Goal: Task Accomplishment & Management: Manage account settings

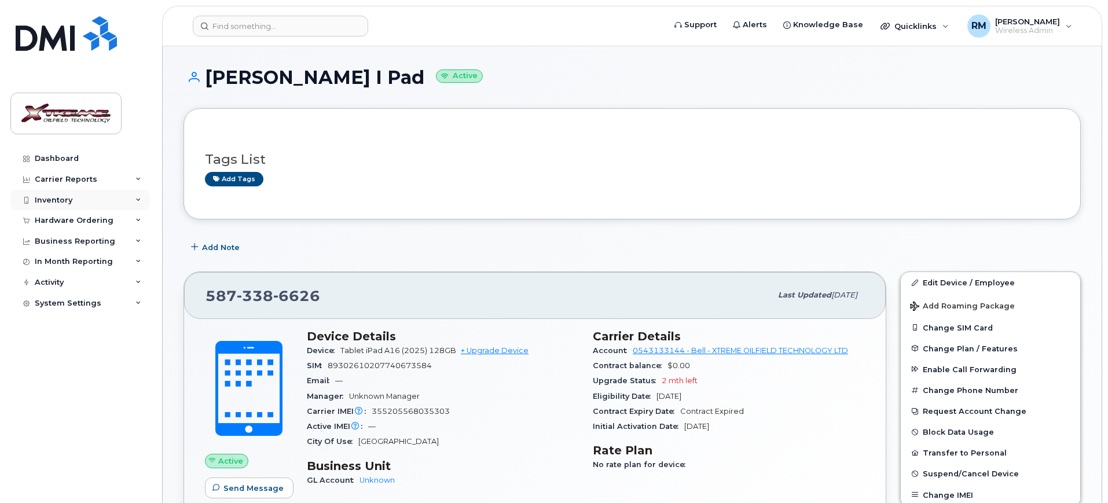
click at [44, 193] on div "Inventory" at bounding box center [80, 200] width 140 height 21
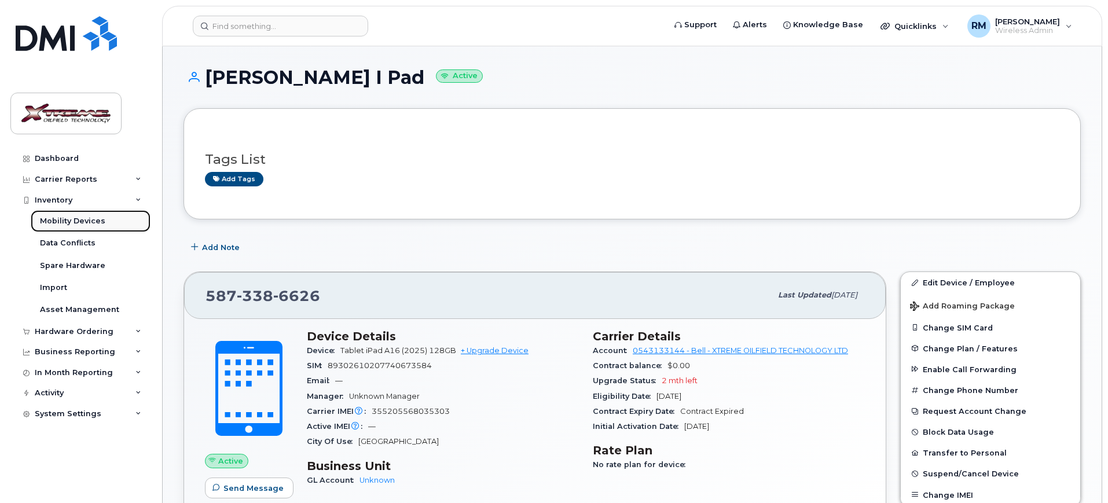
click at [76, 223] on div "Mobility Devices" at bounding box center [72, 221] width 65 height 10
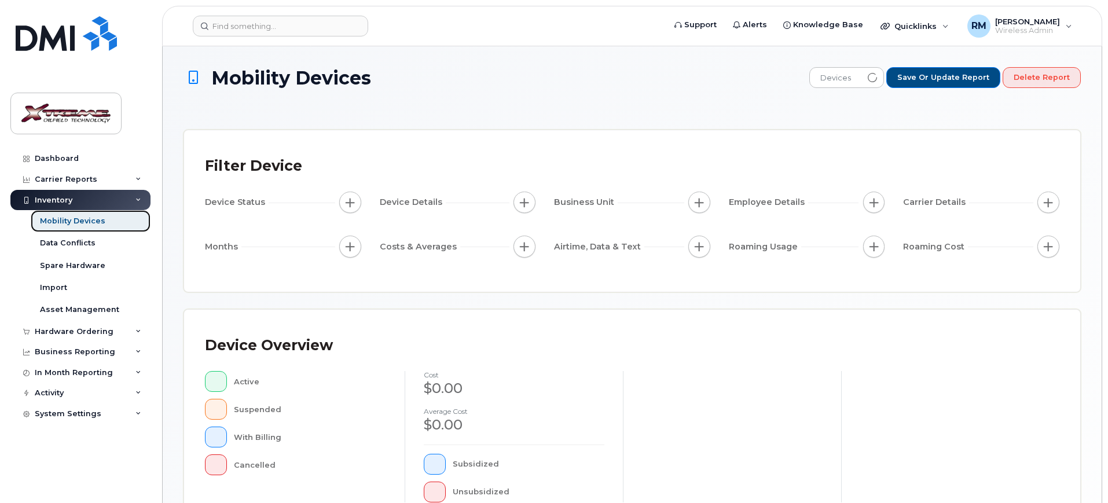
scroll to position [289, 0]
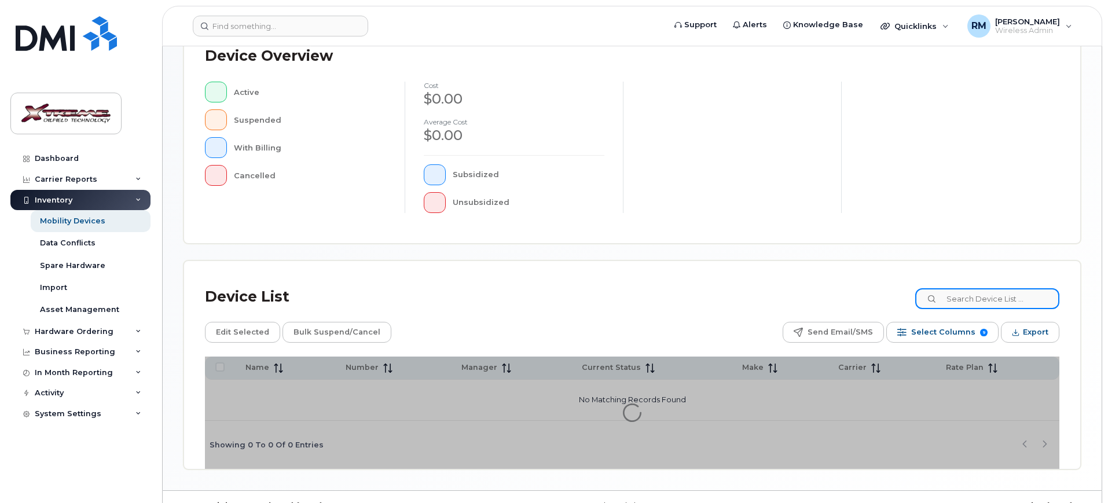
click at [1000, 294] on input at bounding box center [987, 298] width 144 height 21
type input "George"
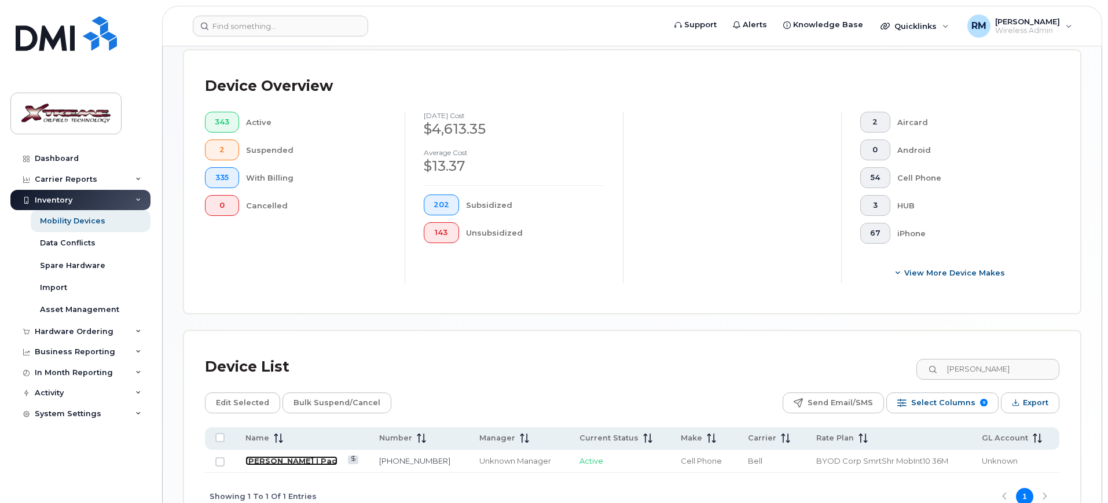
click at [304, 456] on link "George Mc Cullough I Pad" at bounding box center [291, 460] width 92 height 9
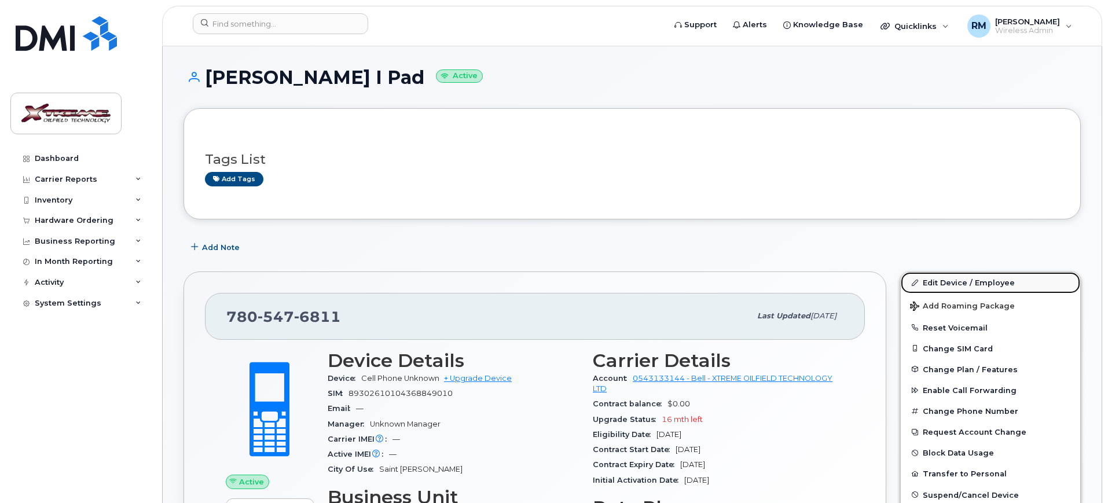
click at [976, 280] on link "Edit Device / Employee" at bounding box center [990, 282] width 179 height 21
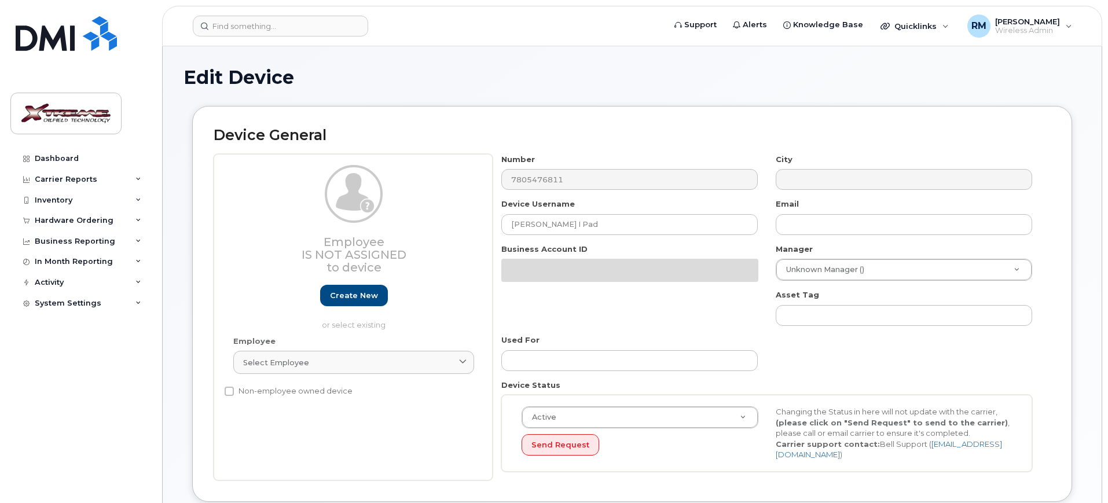
select select "4343095"
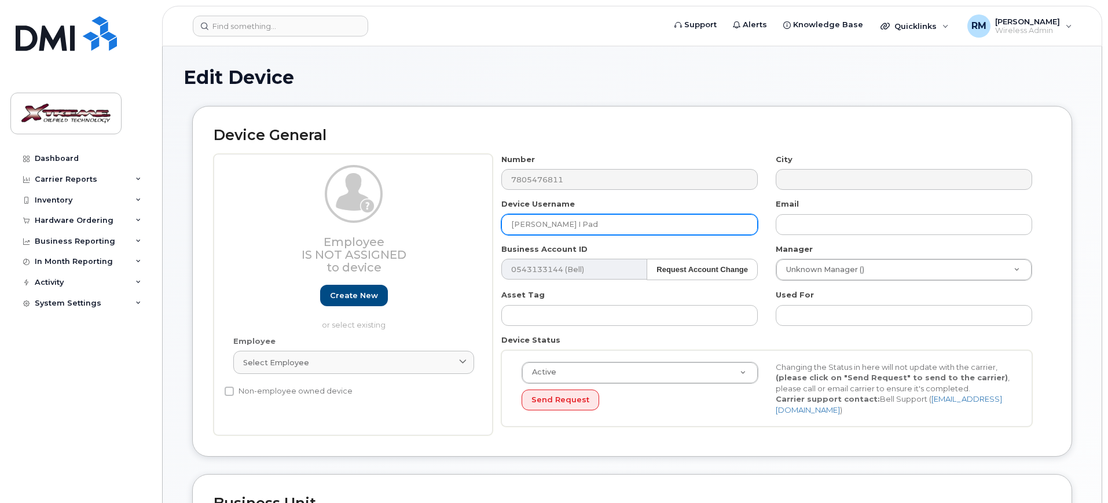
click at [676, 223] on input "George Mc Cullough I Pad" at bounding box center [629, 224] width 256 height 21
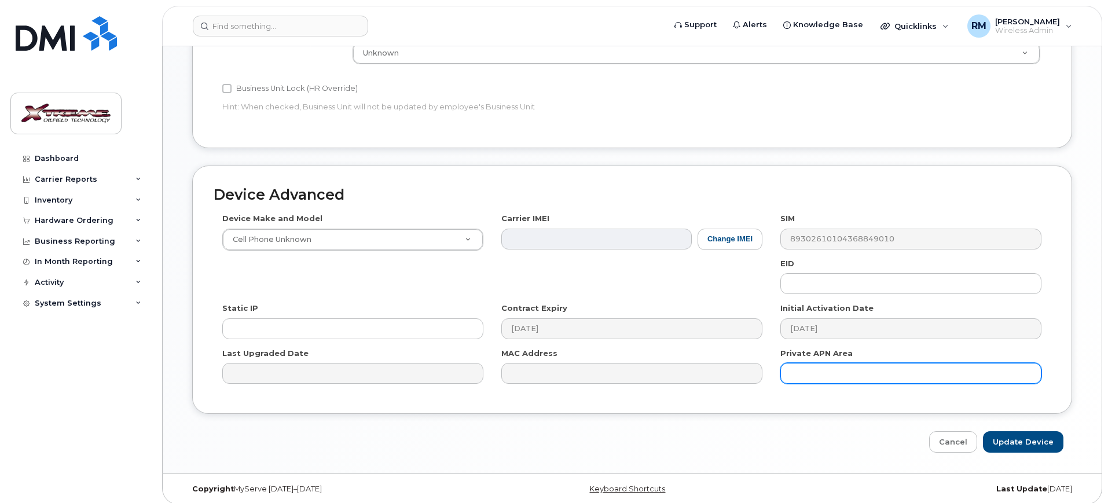
scroll to position [511, 0]
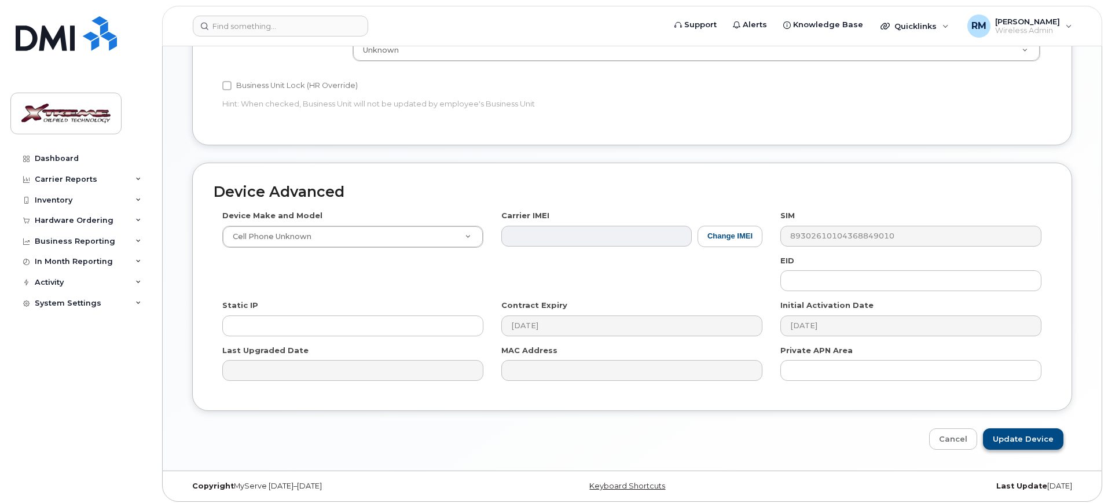
type input "George Mc Cullough I Pad (old)"
click at [1039, 441] on input "Update Device" at bounding box center [1023, 438] width 80 height 21
type input "Saving..."
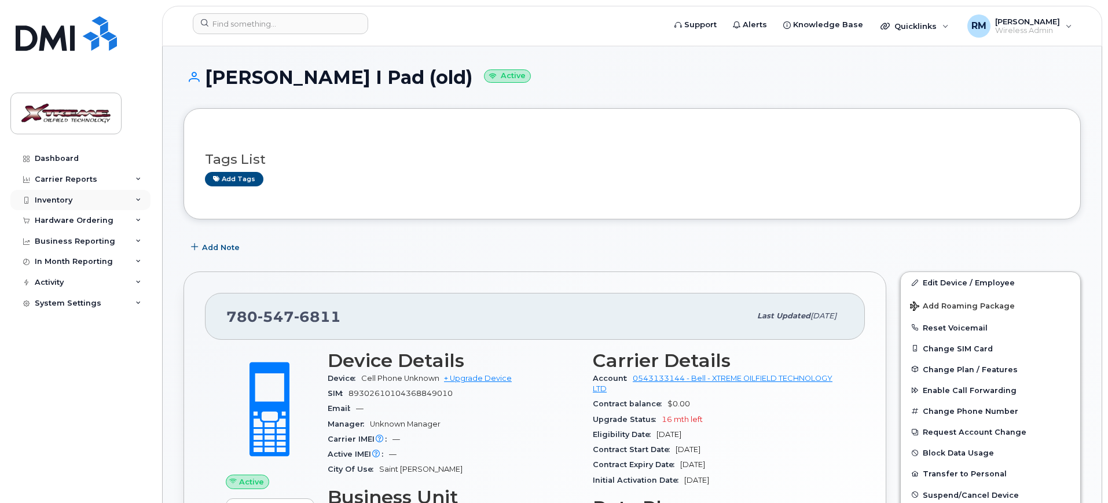
click at [98, 200] on div "Inventory" at bounding box center [80, 200] width 140 height 21
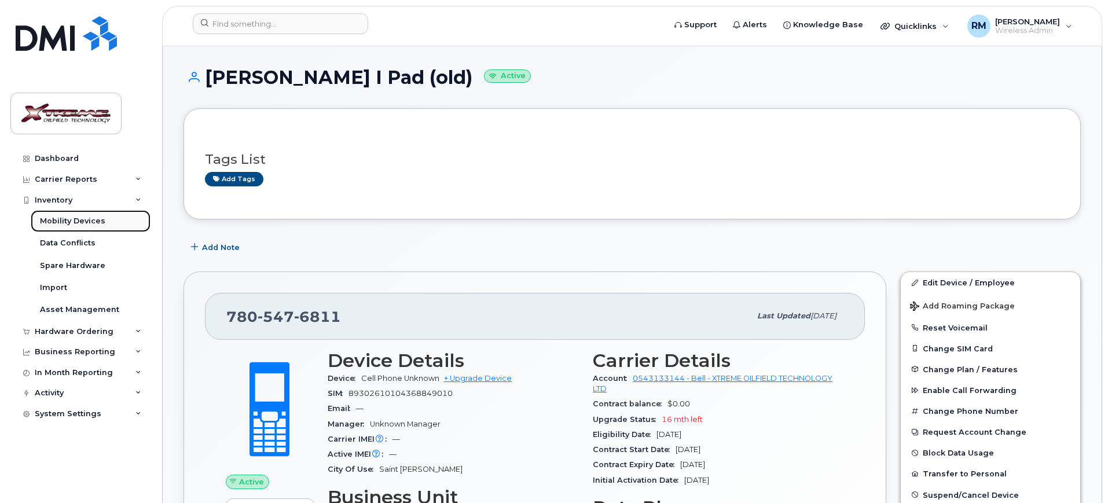
click at [85, 221] on div "Mobility Devices" at bounding box center [72, 221] width 65 height 10
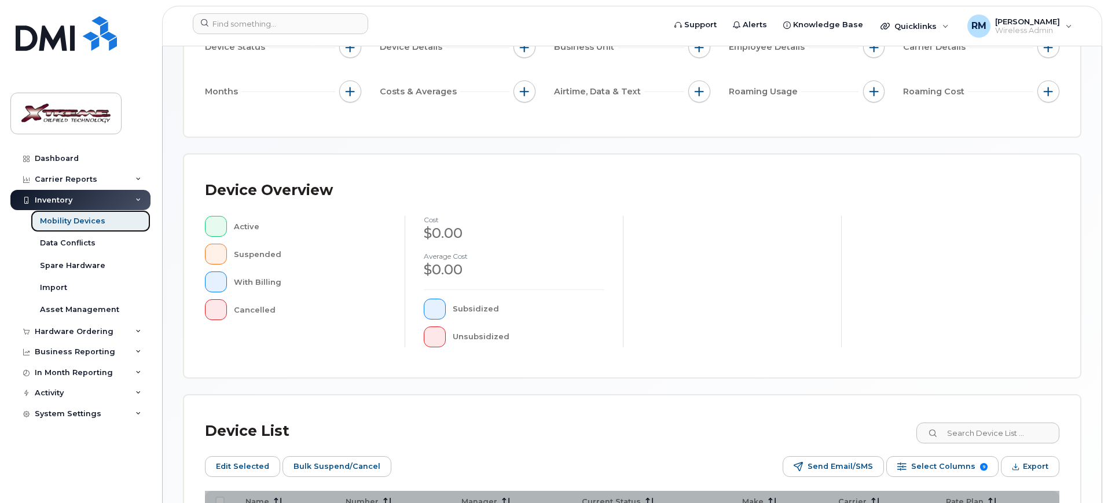
scroll to position [314, 0]
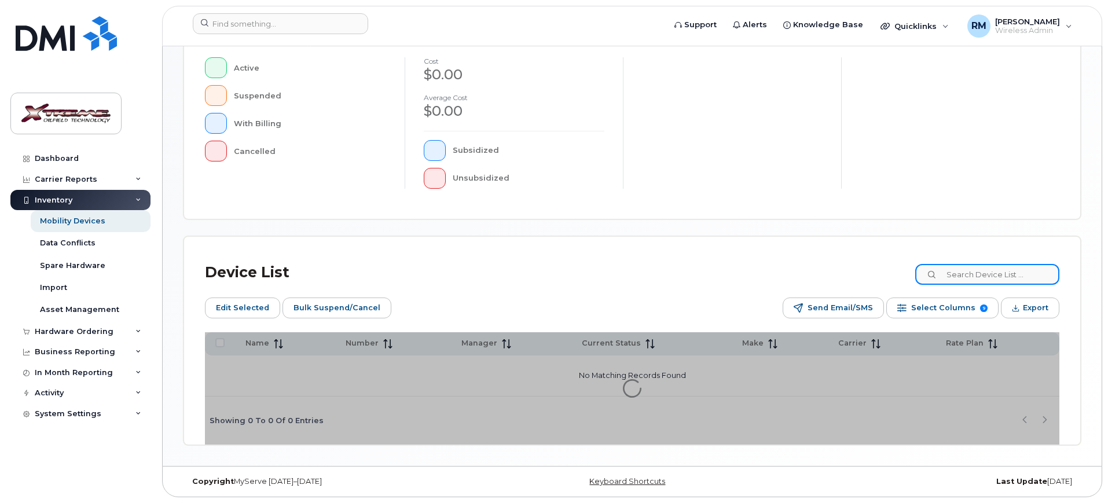
click at [1014, 277] on input at bounding box center [987, 274] width 144 height 21
type input "6209"
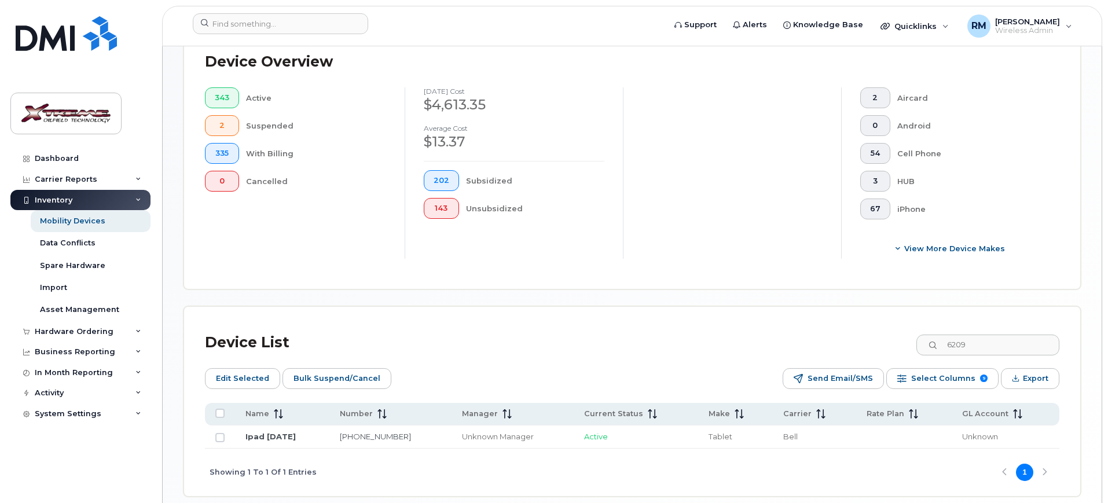
scroll to position [334, 0]
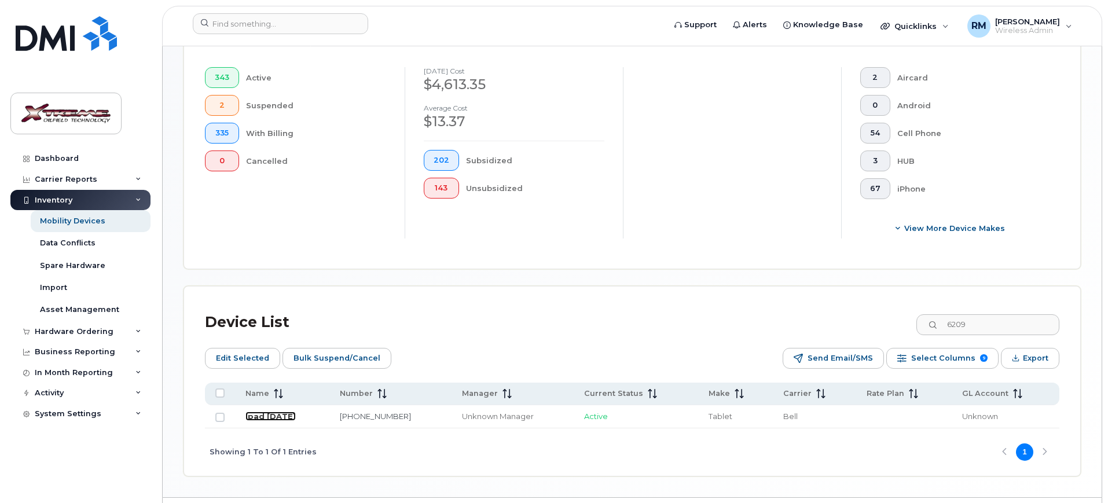
click at [292, 412] on link "Ipad [DATE]" at bounding box center [270, 416] width 50 height 9
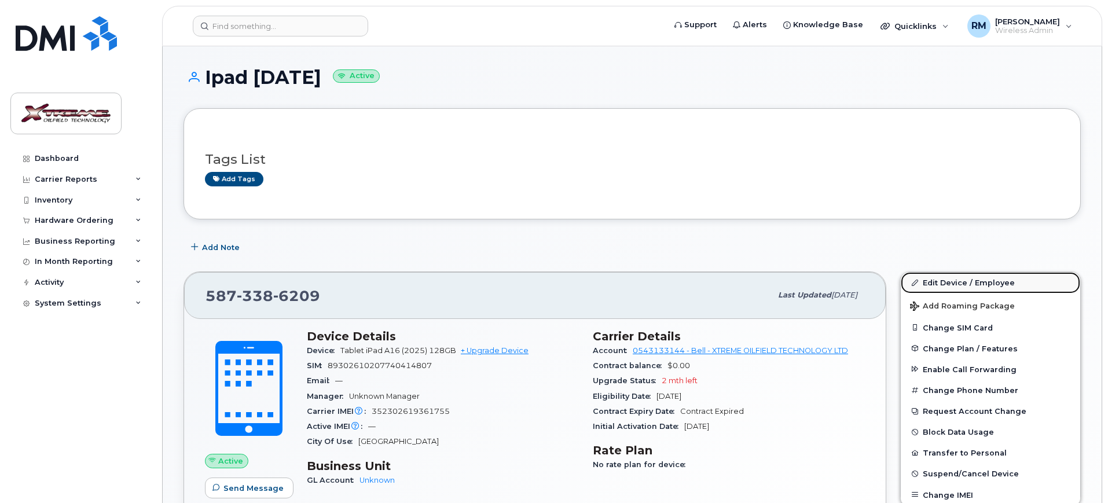
click at [956, 283] on link "Edit Device / Employee" at bounding box center [990, 282] width 179 height 21
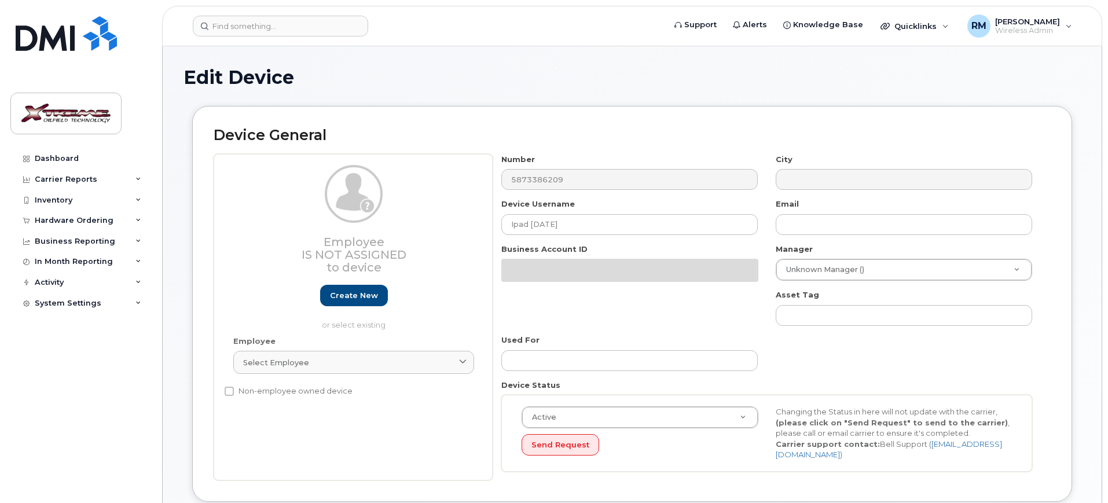
select select "4343095"
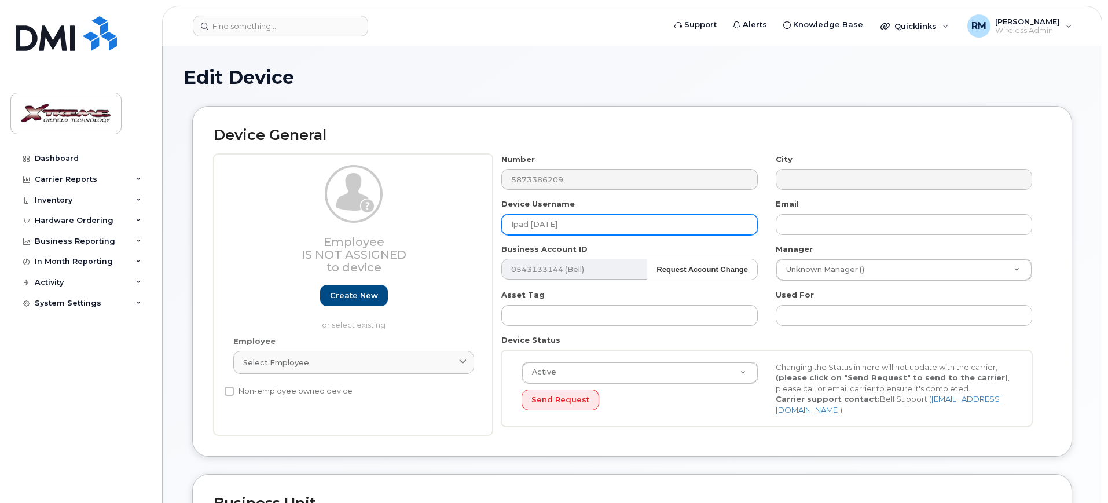
drag, startPoint x: 618, startPoint y: 226, endPoint x: 289, endPoint y: 223, distance: 329.4
click at [289, 223] on div "Employee Is not assigned to device Create new or select existing Employee Selec…" at bounding box center [632, 295] width 837 height 282
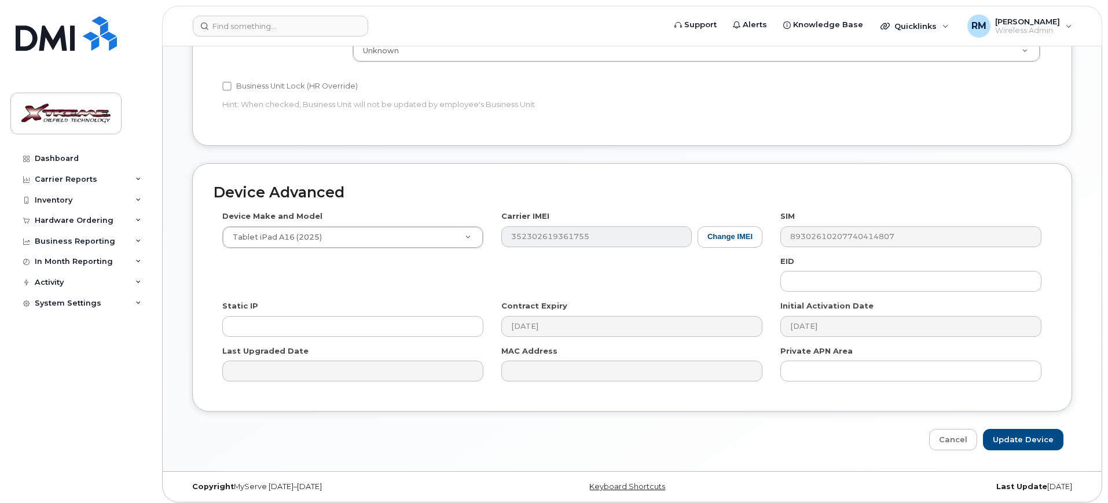
scroll to position [511, 0]
type input "[PERSON_NAME] iPad"
click at [1018, 434] on input "Update Device" at bounding box center [1023, 438] width 80 height 21
type input "Saving..."
